Goal: Information Seeking & Learning: Learn about a topic

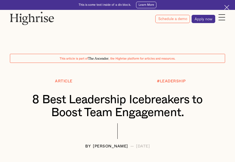
scroll to position [239, 0]
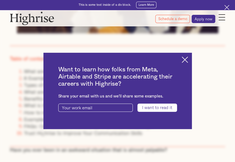
click at [187, 57] on img at bounding box center [185, 60] width 6 height 6
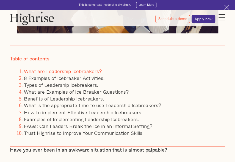
click at [71, 69] on link "What are Leadership Icebreakers?" at bounding box center [63, 71] width 78 height 8
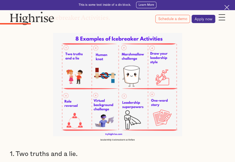
scroll to position [681, 0]
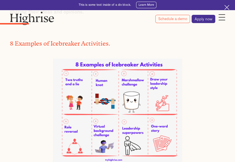
click at [58, 59] on img at bounding box center [117, 110] width 129 height 103
click at [60, 50] on div at bounding box center [117, 106] width 129 height 112
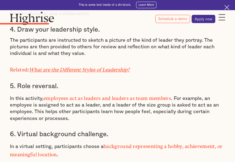
scroll to position [992, 0]
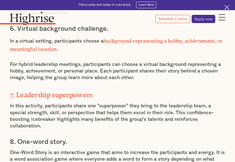
scroll to position [1090, 0]
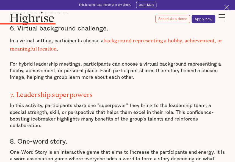
click at [48, 102] on p "In this activity, participants share one "superpower" they bring to the leaders…" at bounding box center [117, 115] width 215 height 27
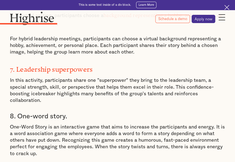
scroll to position [1115, 0]
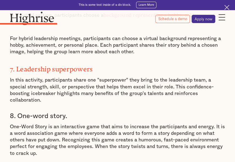
click at [47, 124] on p "One-Word Story is an interactive game that aims to increase the participants an…" at bounding box center [117, 140] width 215 height 33
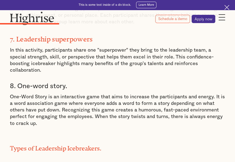
scroll to position [1145, 0]
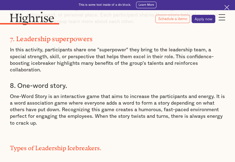
click at [65, 94] on p "One-Word Story is an interactive game that aims to increase the participants an…" at bounding box center [117, 109] width 215 height 33
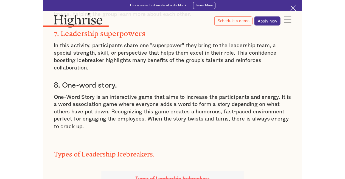
scroll to position [1154, 0]
